Goal: Information Seeking & Learning: Learn about a topic

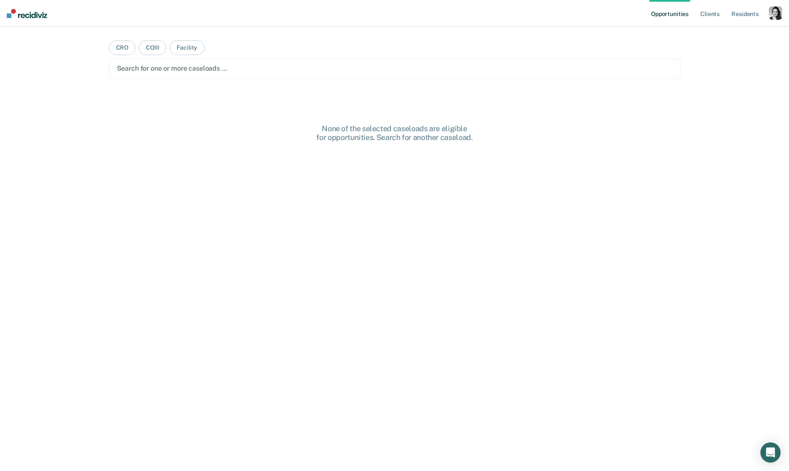
click at [774, 15] on div "button" at bounding box center [775, 12] width 13 height 13
click at [714, 31] on link "Profile" at bounding box center [742, 34] width 68 height 7
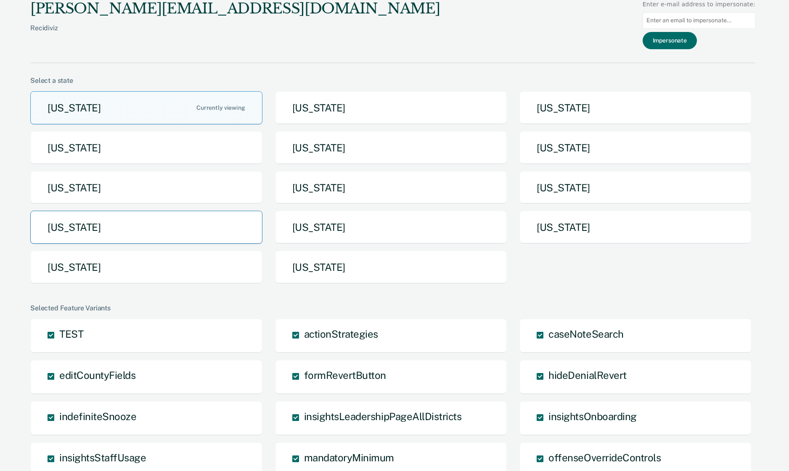
click at [98, 223] on button "[US_STATE]" at bounding box center [146, 227] width 232 height 33
